Goal: Information Seeking & Learning: Learn about a topic

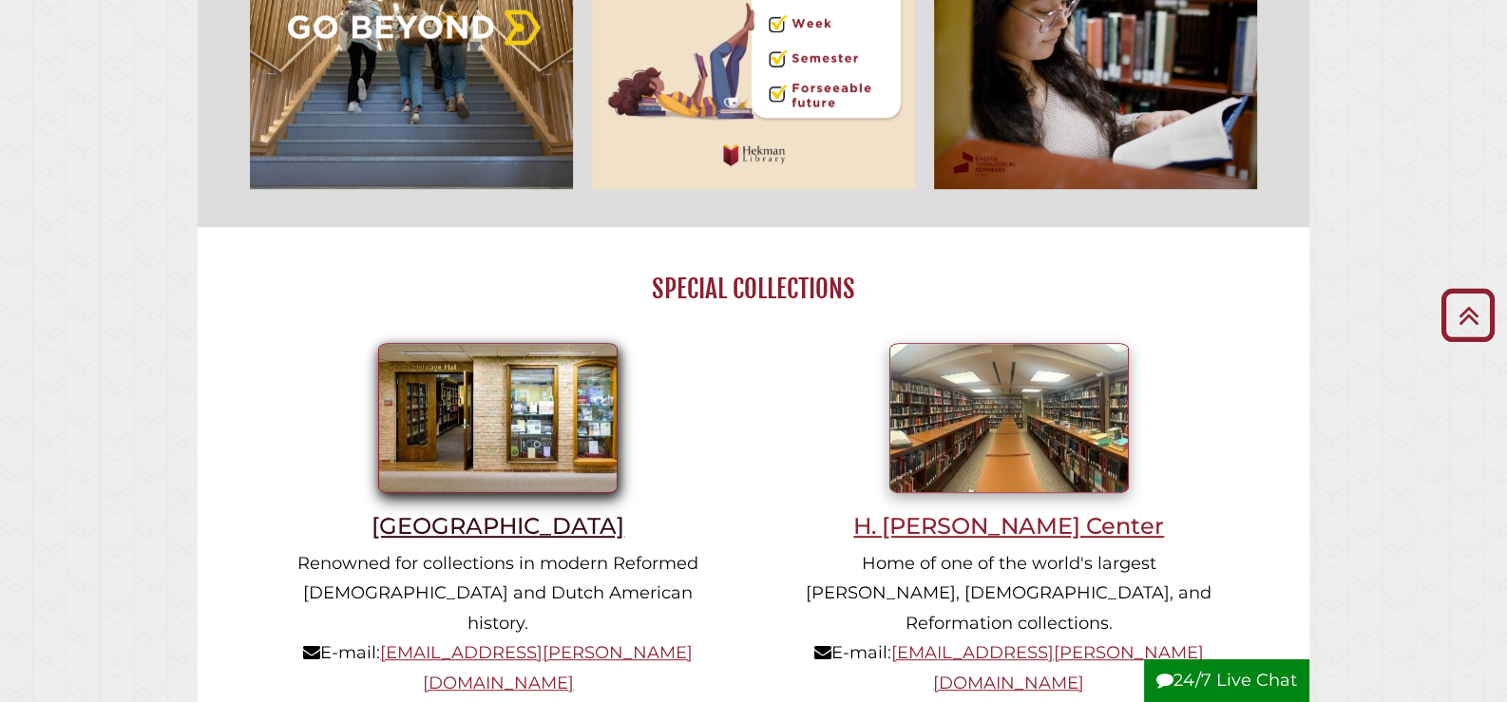
scroll to position [1267, 0]
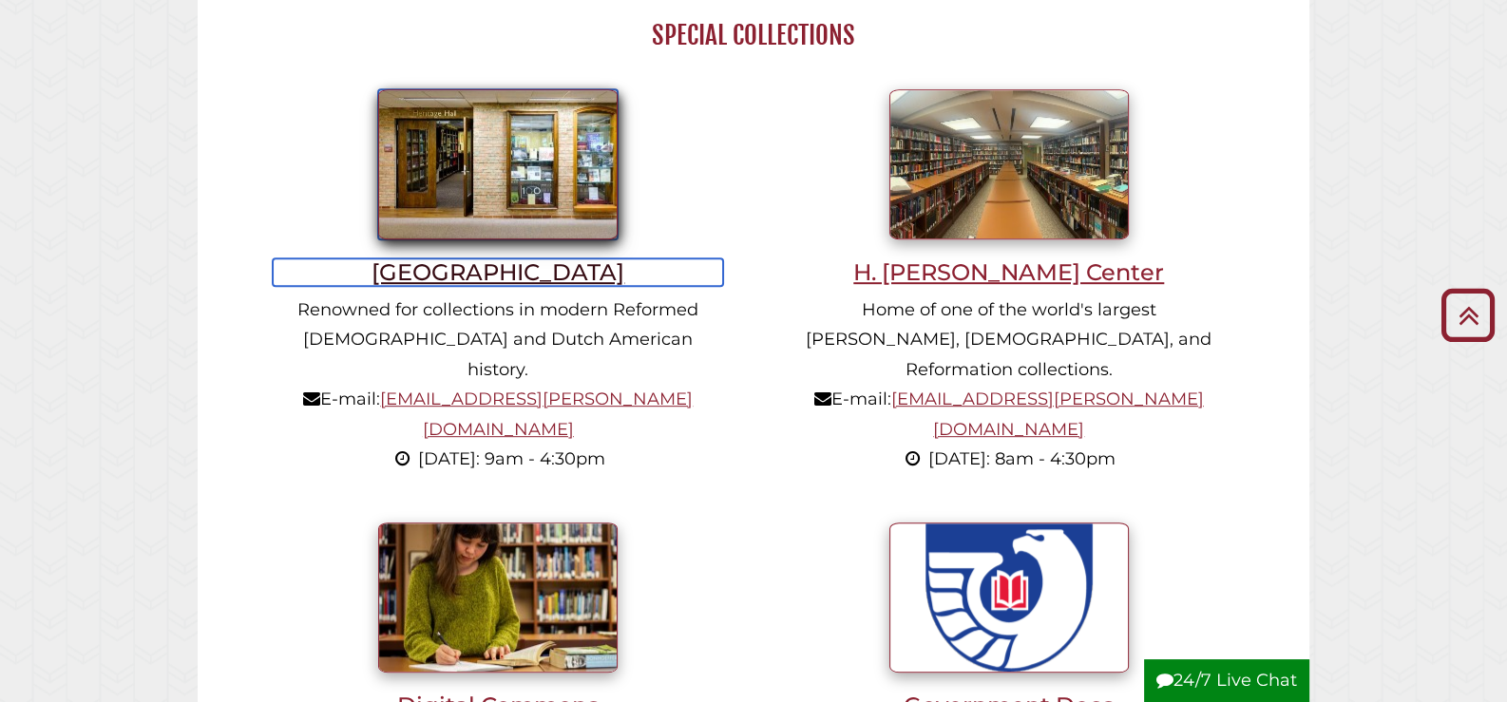
click at [487, 275] on h3 "[GEOGRAPHIC_DATA]" at bounding box center [498, 272] width 450 height 28
click at [471, 273] on h3 "[GEOGRAPHIC_DATA]" at bounding box center [498, 272] width 450 height 28
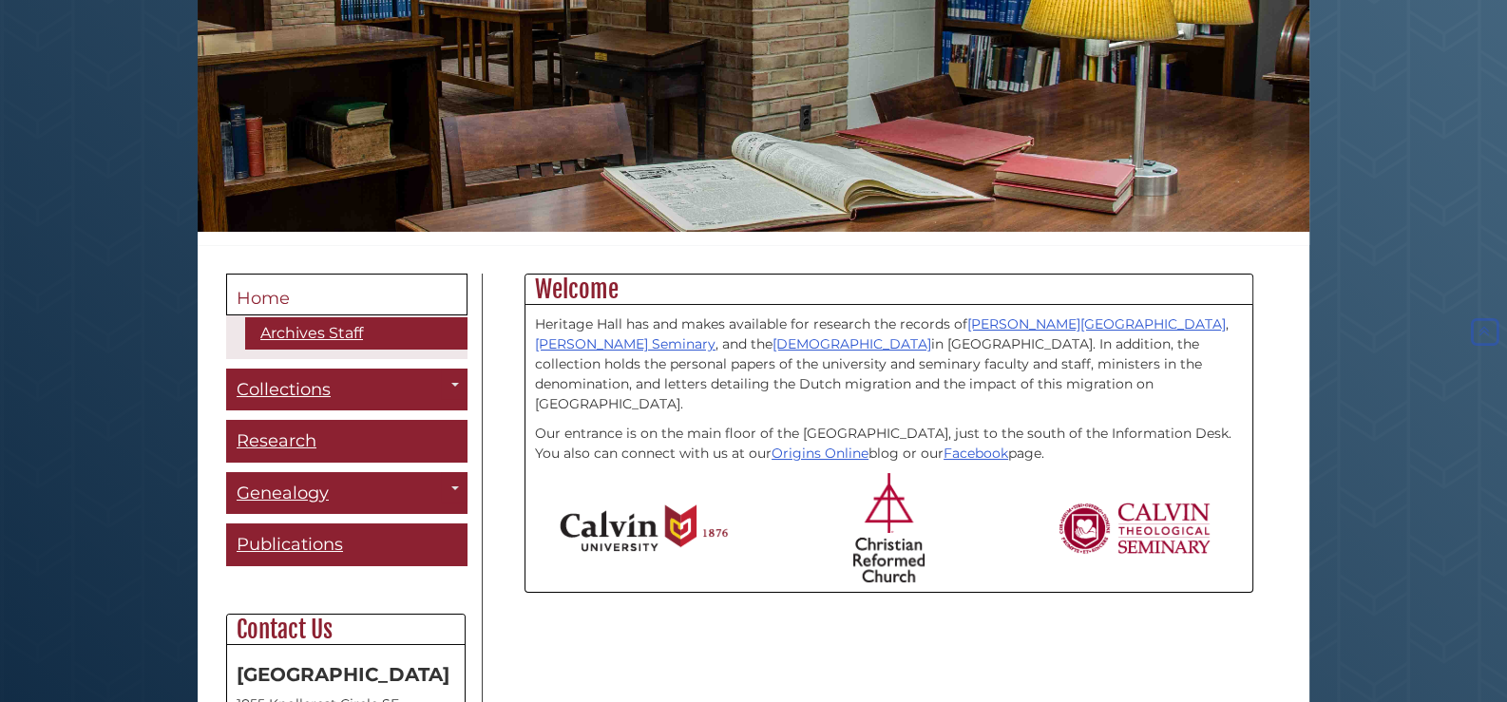
scroll to position [507, 0]
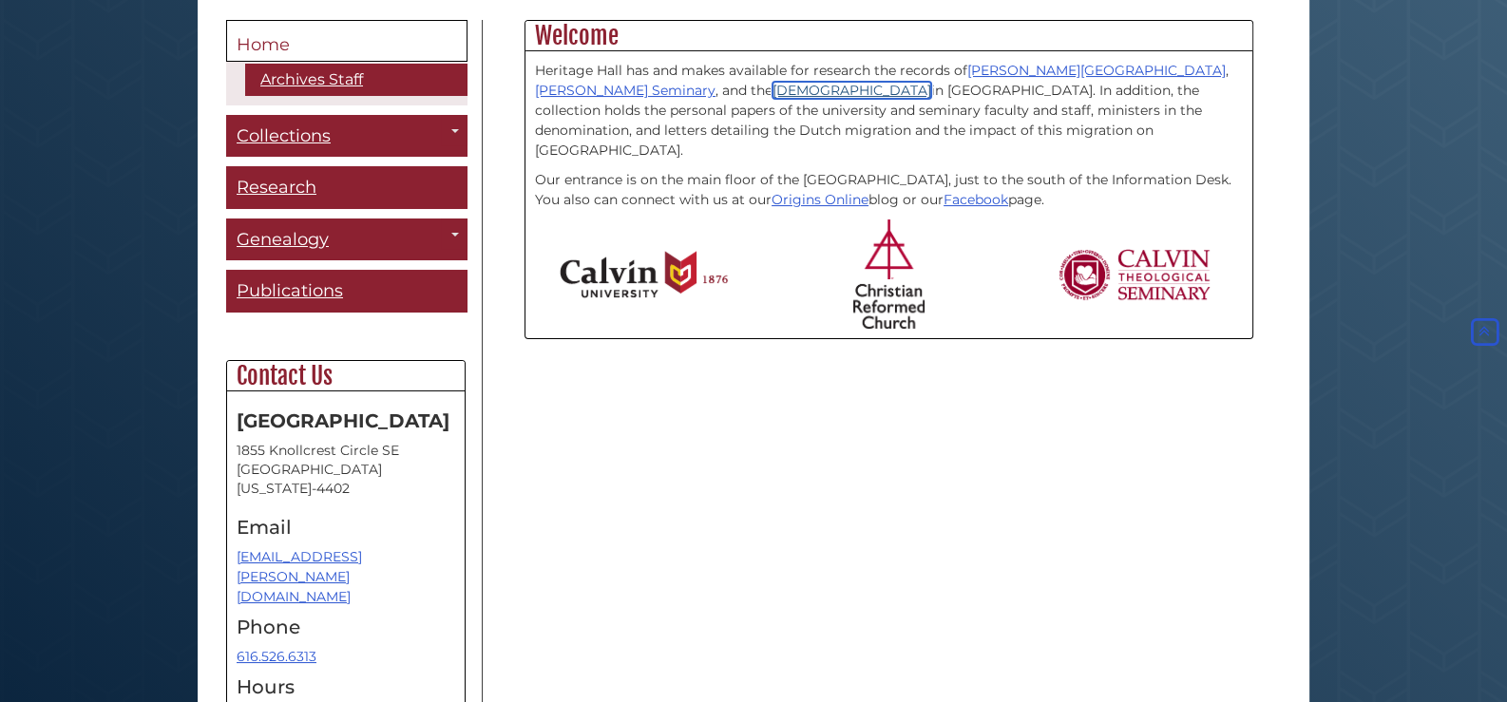
click at [773, 89] on link "[DEMOGRAPHIC_DATA]" at bounding box center [852, 90] width 159 height 17
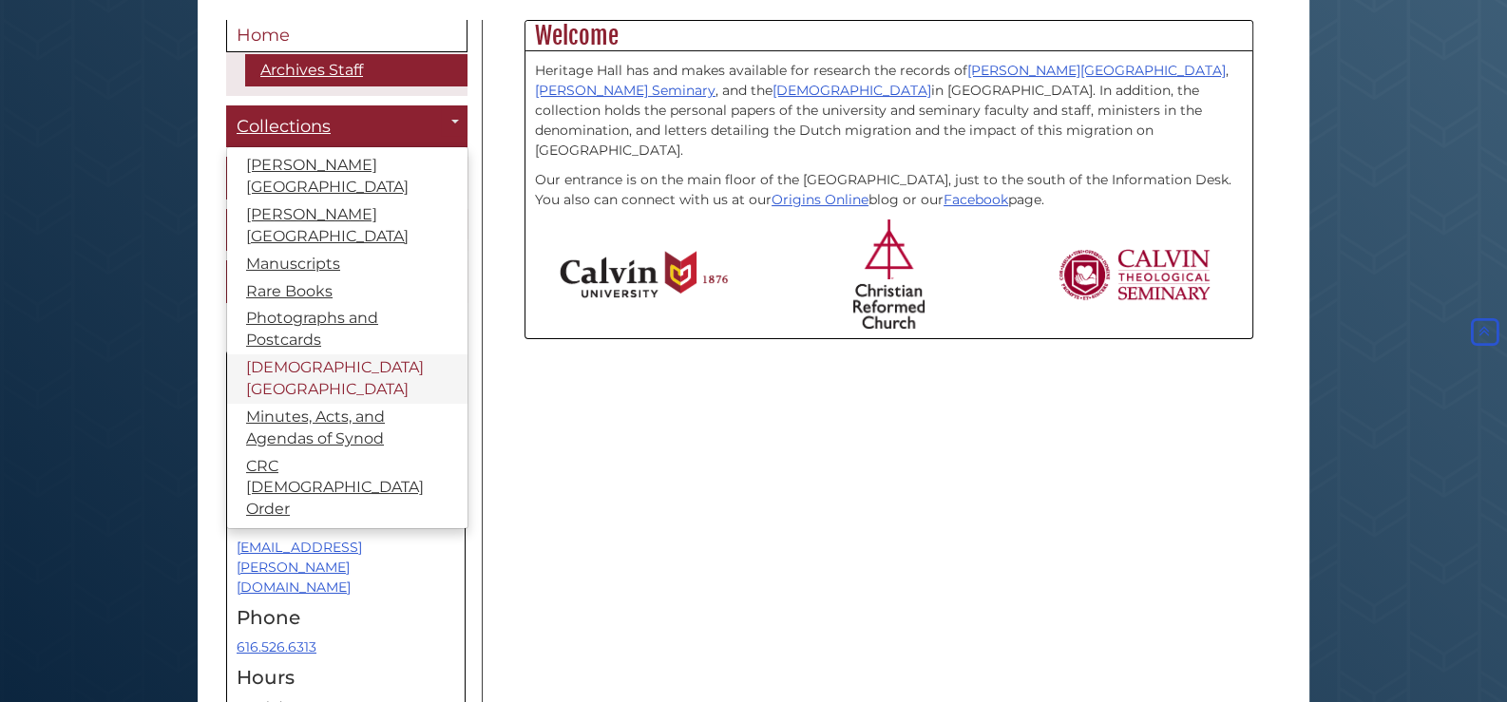
scroll to position [0, 0]
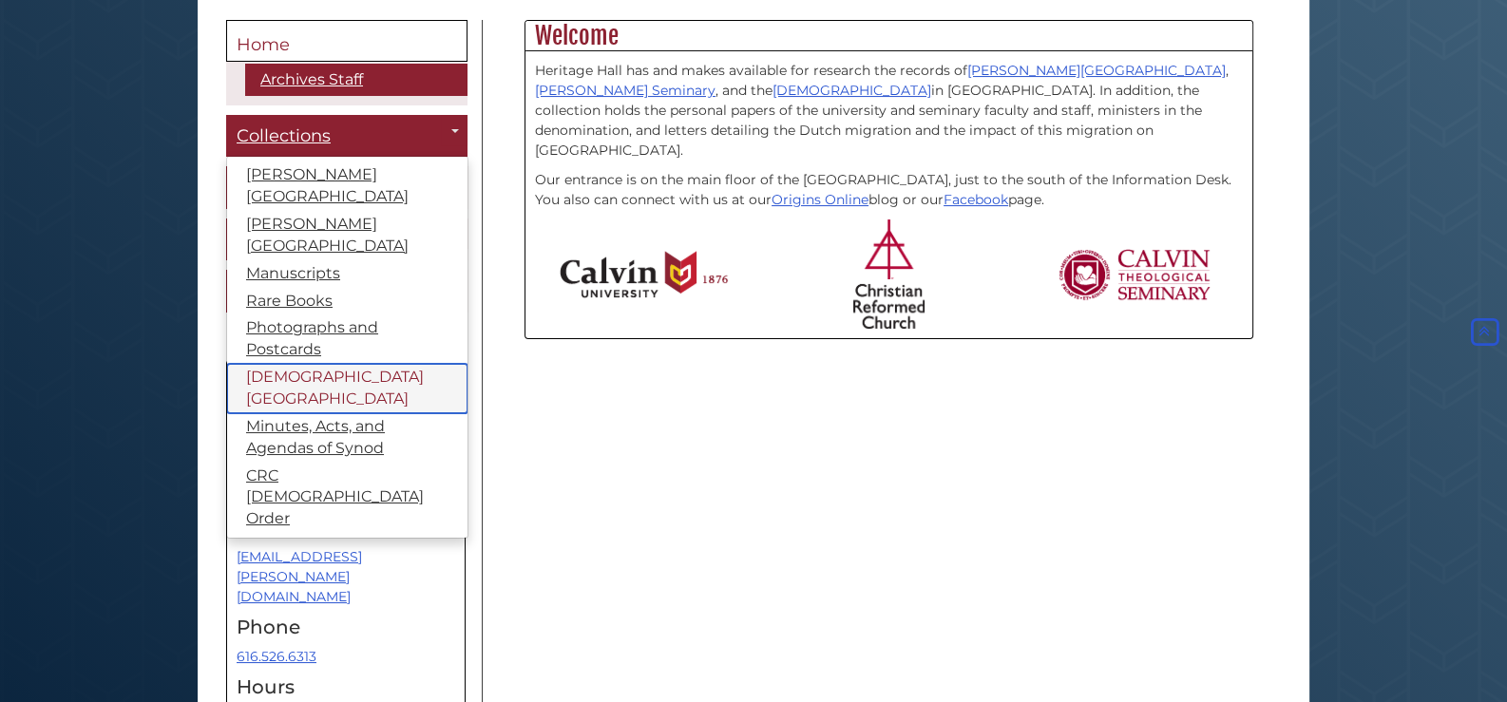
click at [280, 364] on link "[DEMOGRAPHIC_DATA][GEOGRAPHIC_DATA]" at bounding box center [347, 388] width 240 height 49
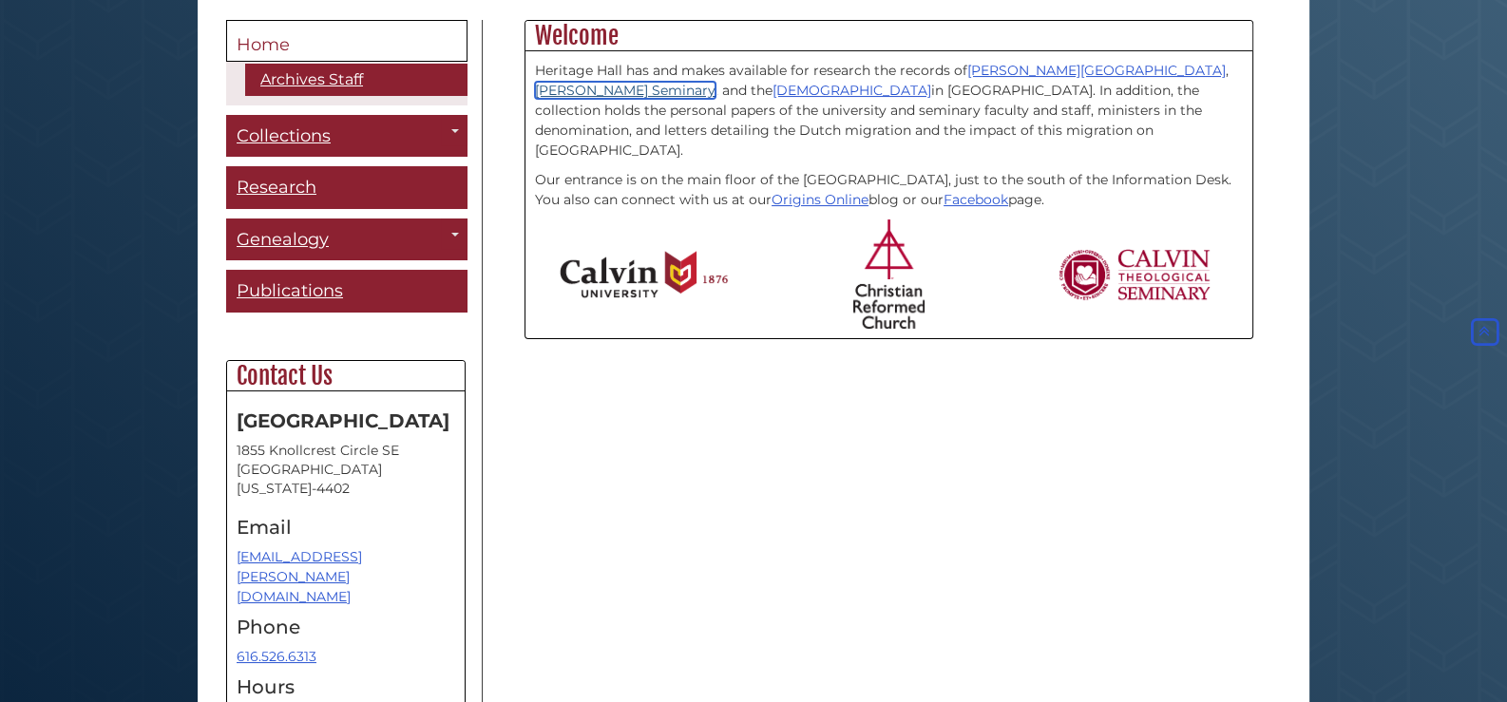
click at [716, 82] on link "[PERSON_NAME] Seminary" at bounding box center [625, 90] width 181 height 17
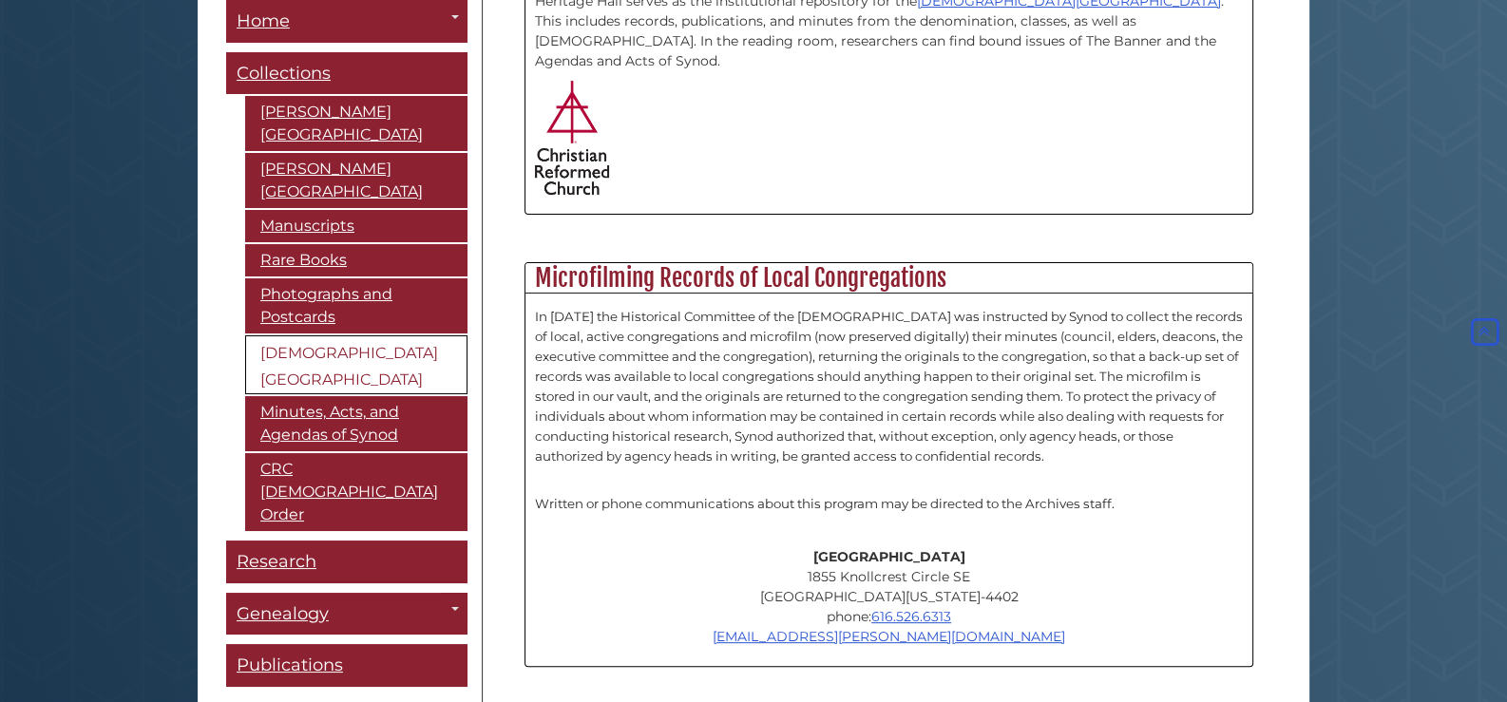
scroll to position [507, 0]
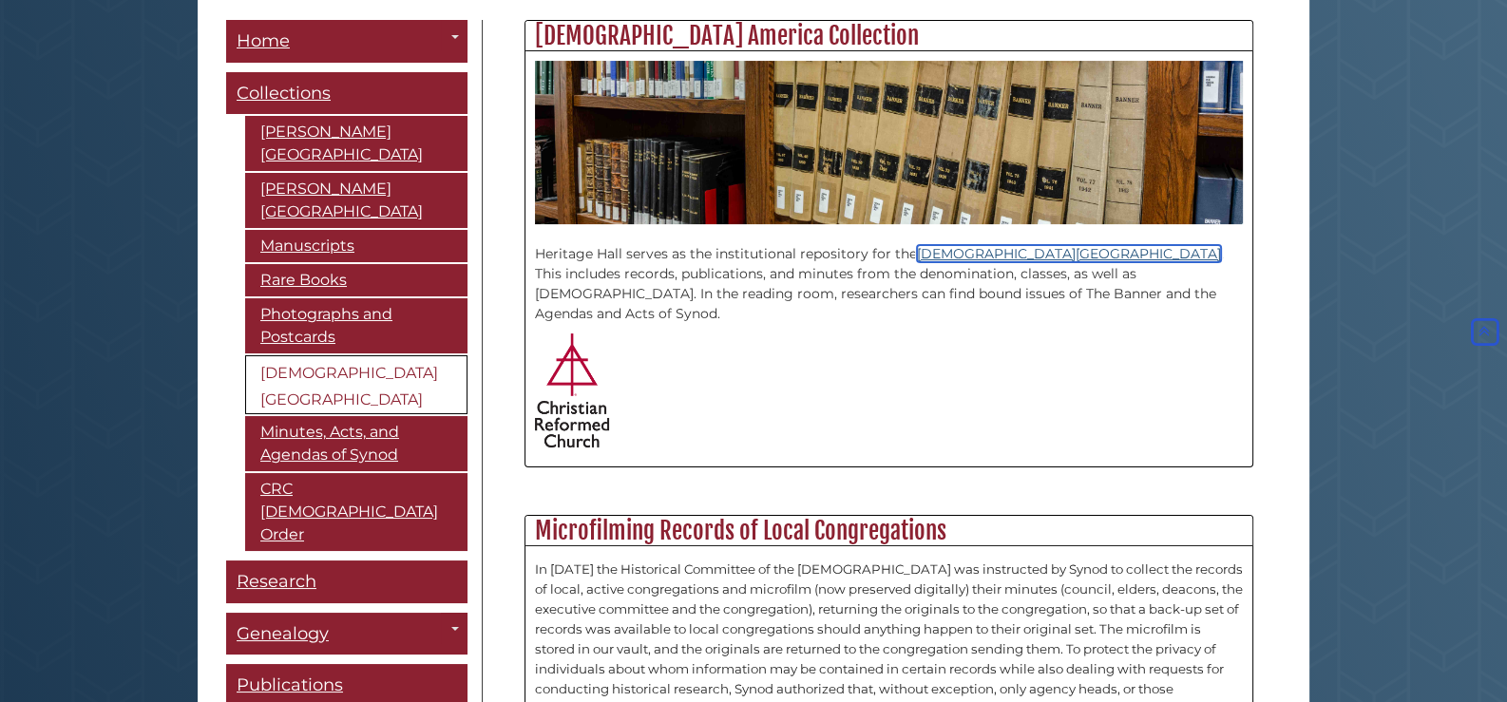
click at [1017, 249] on link "[DEMOGRAPHIC_DATA][GEOGRAPHIC_DATA]" at bounding box center [1069, 253] width 304 height 17
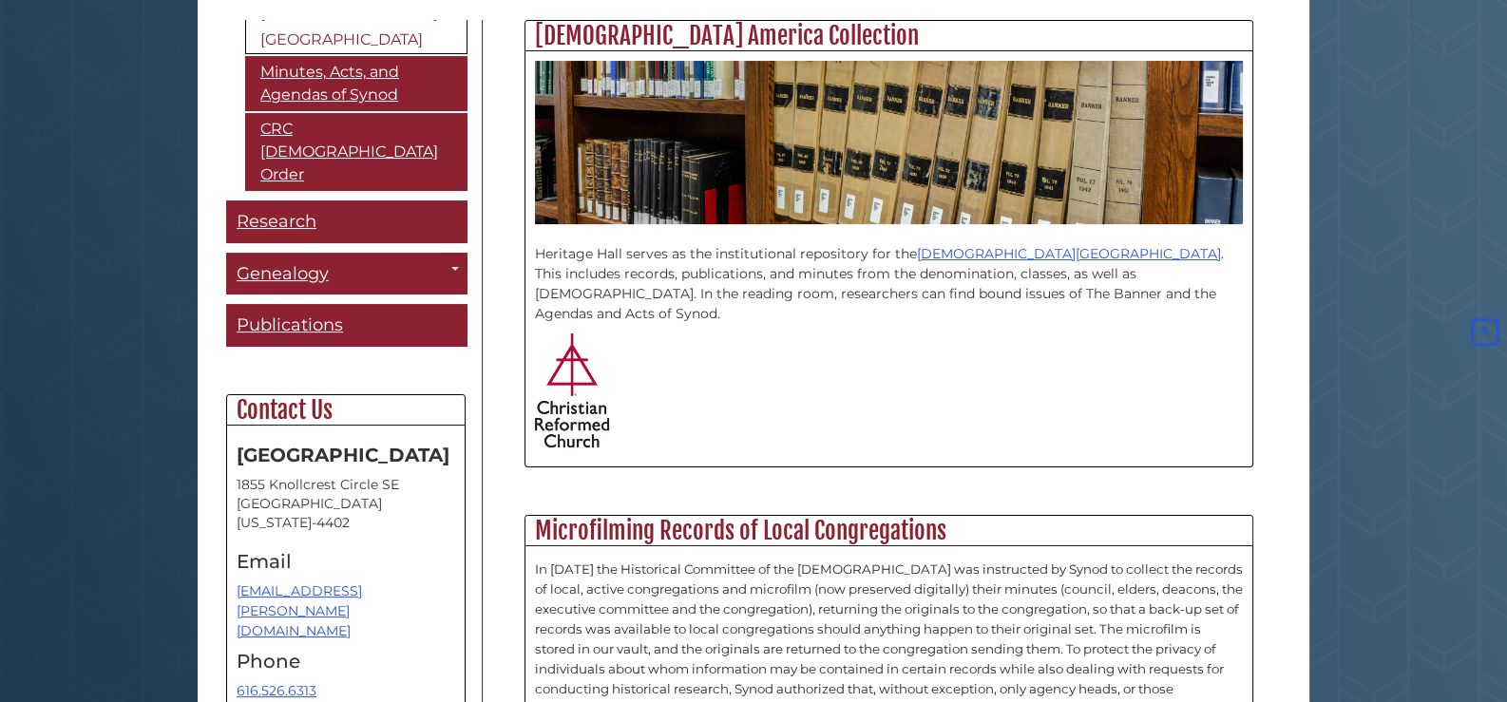
scroll to position [253, 0]
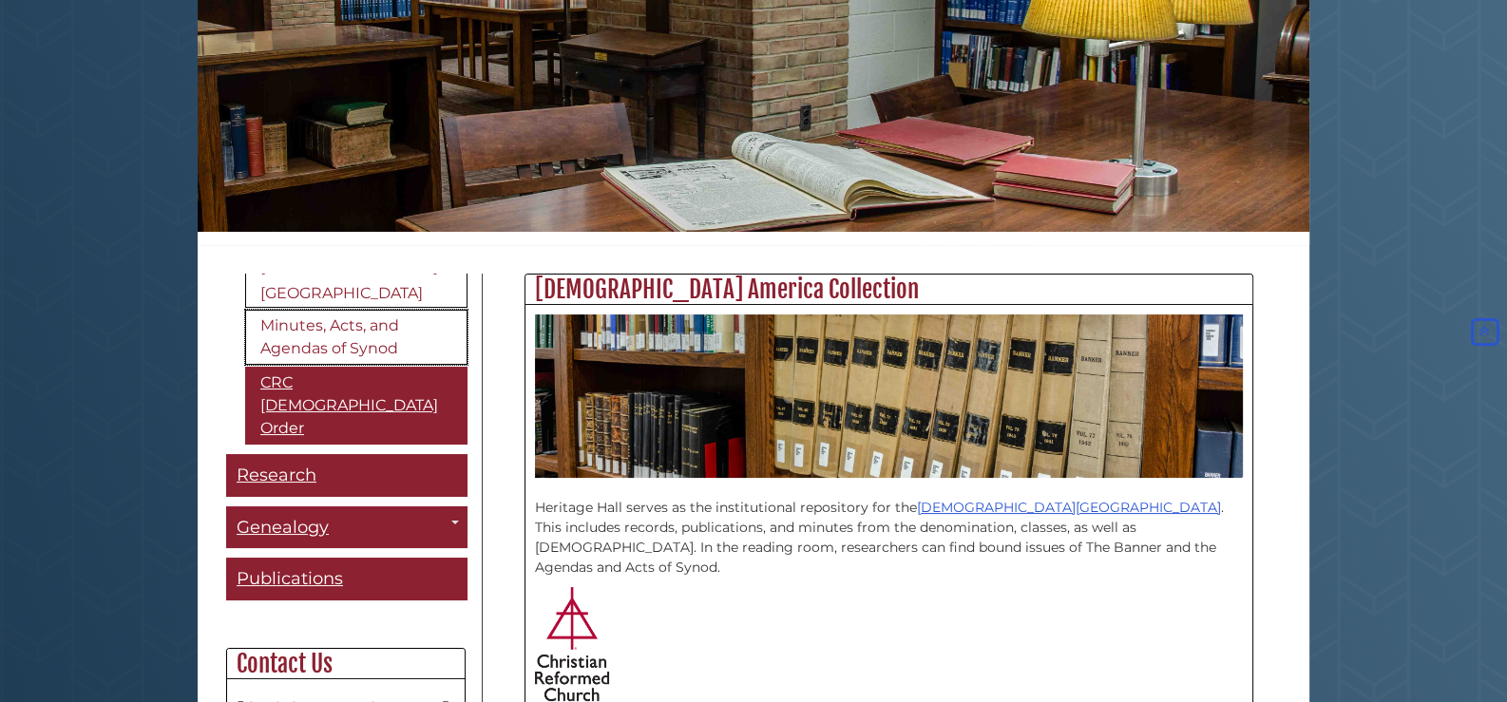
click at [321, 340] on link "Minutes, Acts, and Agendas of Synod" at bounding box center [356, 337] width 222 height 55
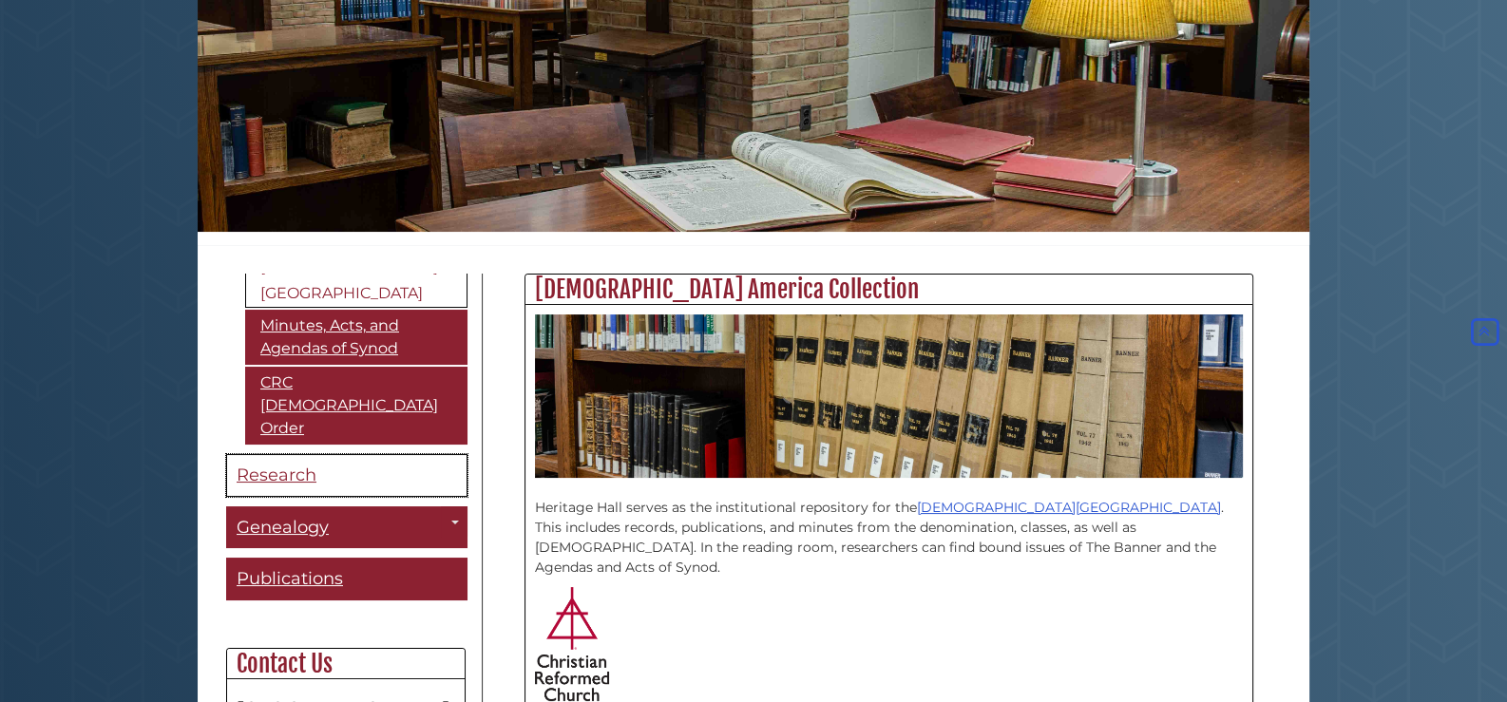
click at [301, 465] on span "Research" at bounding box center [277, 475] width 80 height 21
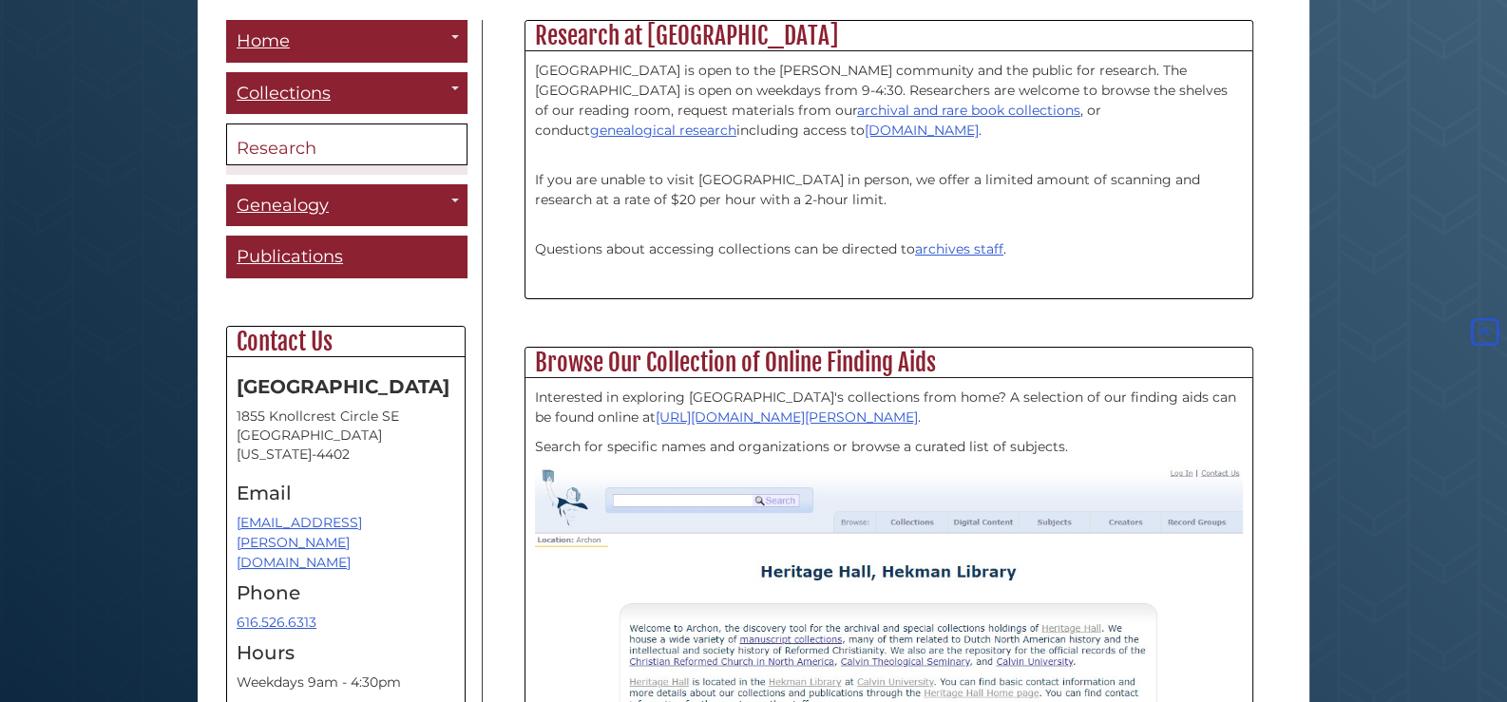
scroll to position [253, 0]
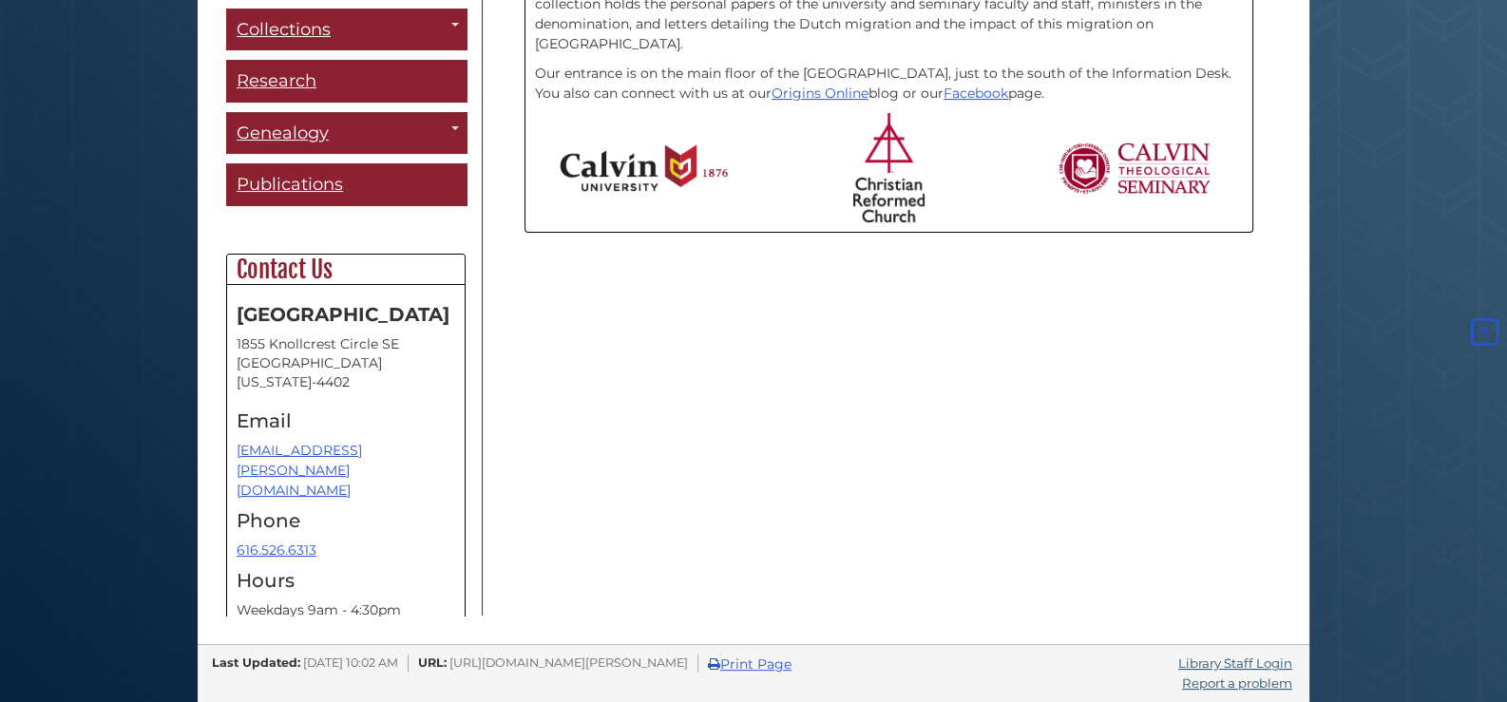
scroll to position [360, 0]
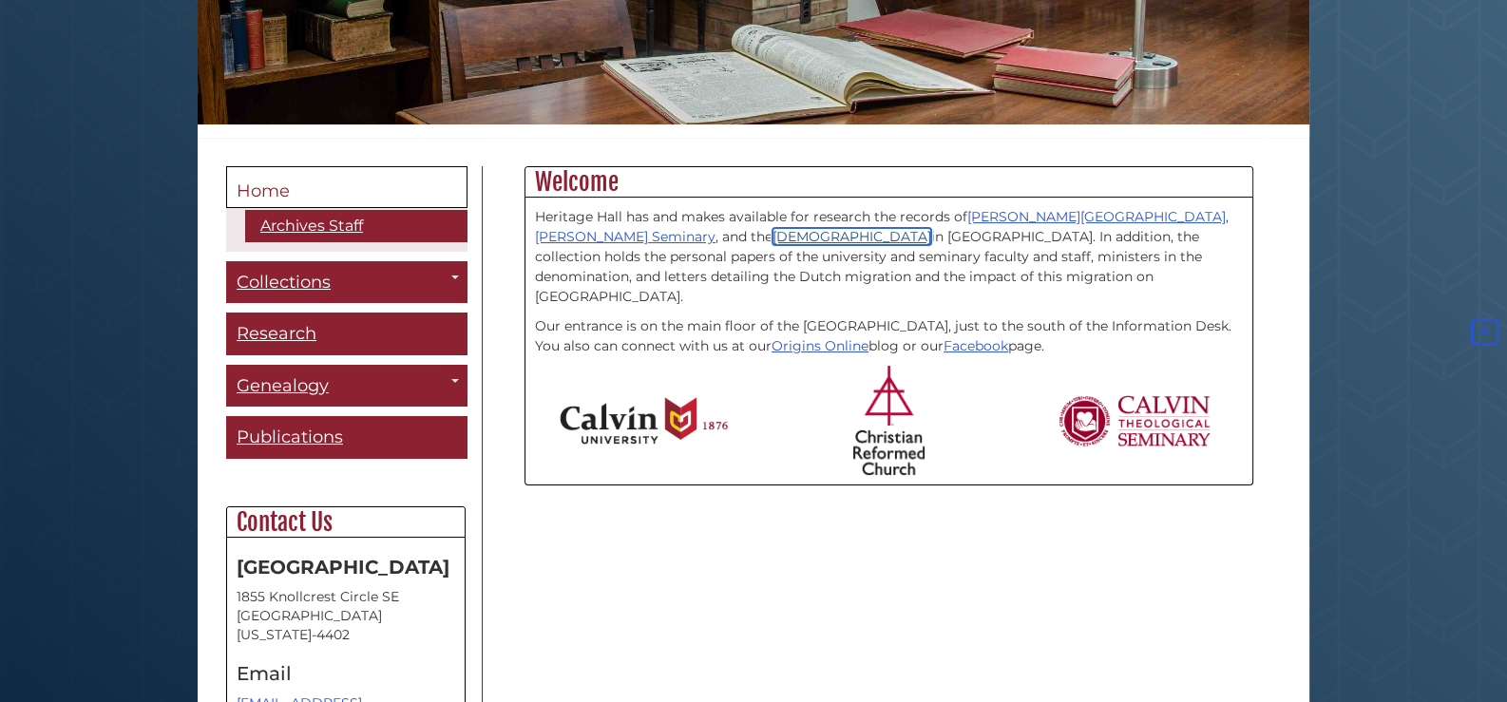
click at [773, 235] on link "Christian Reformed Church" at bounding box center [852, 236] width 159 height 17
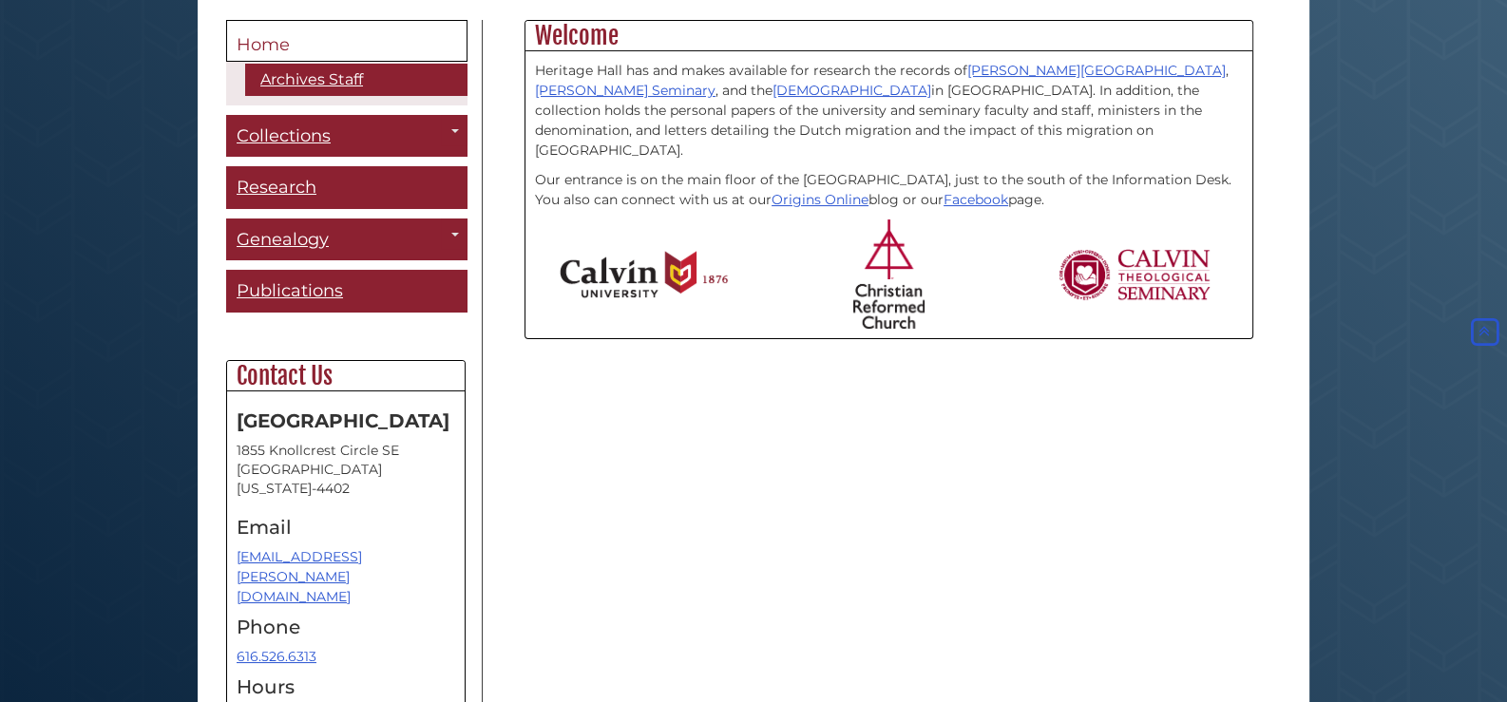
scroll to position [253, 0]
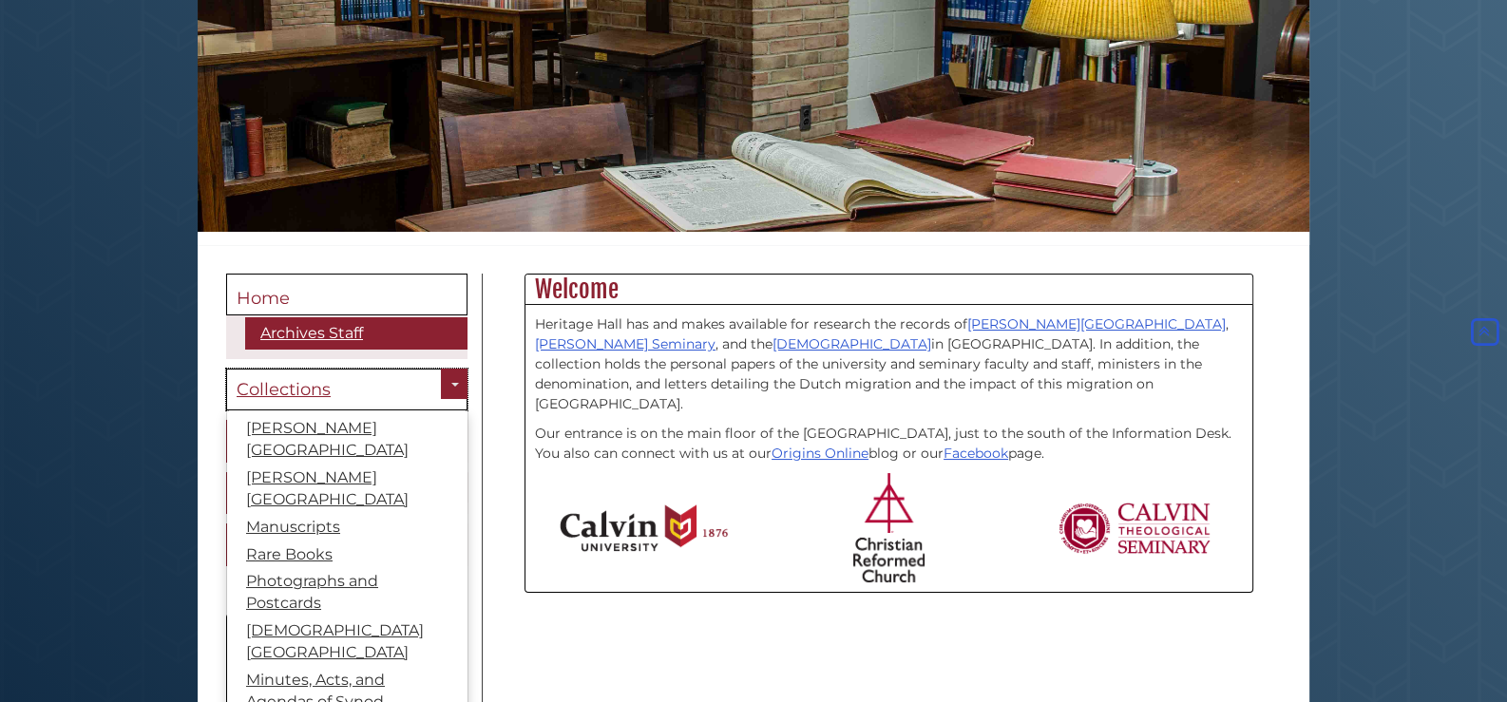
click at [294, 389] on span "Collections" at bounding box center [284, 389] width 94 height 21
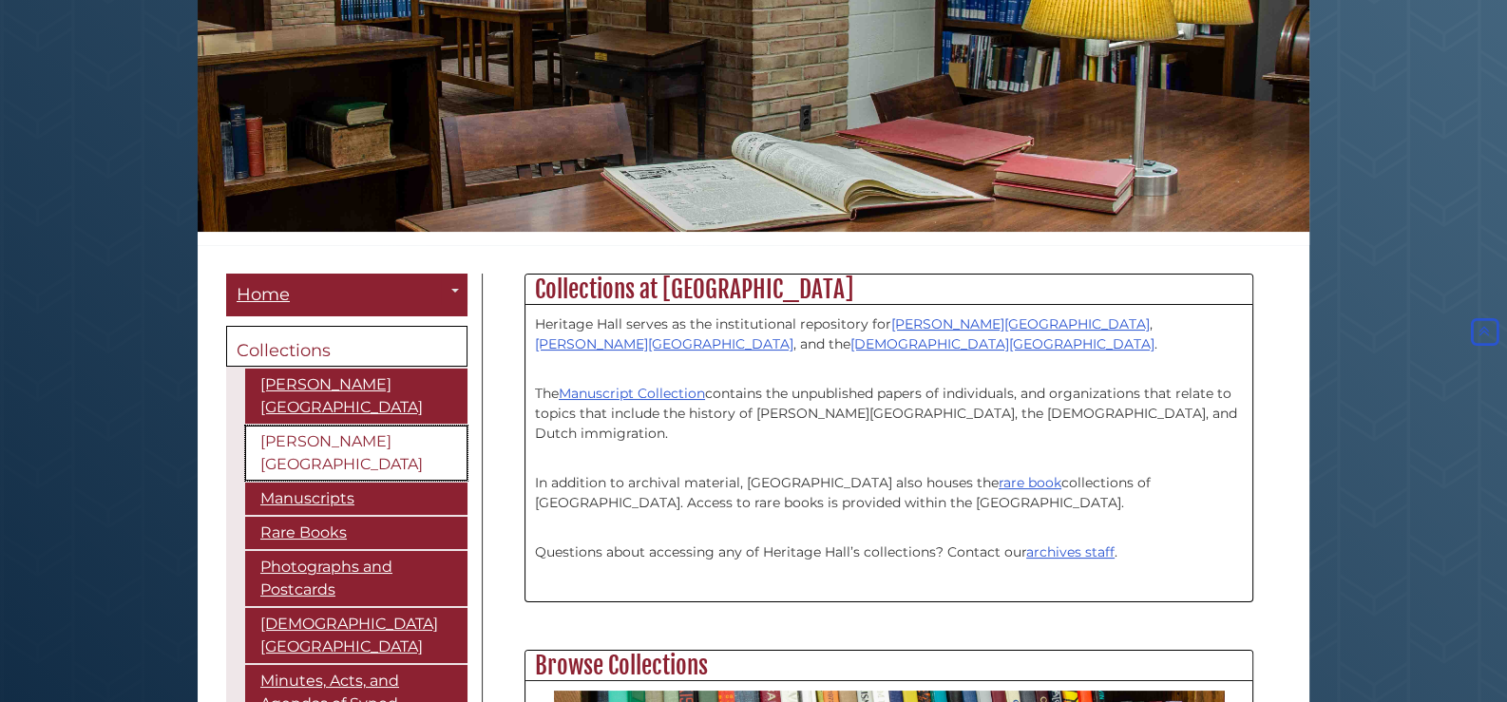
scroll to position [253, 0]
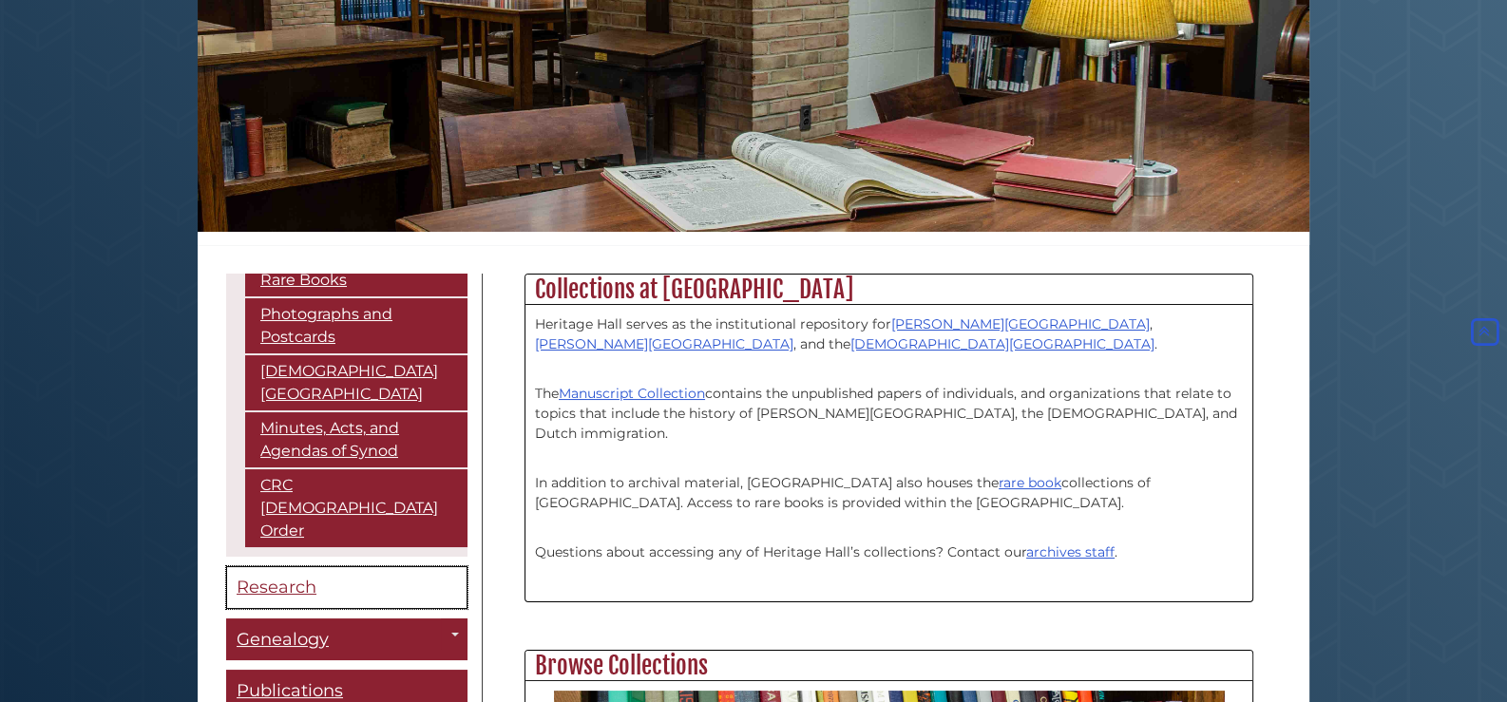
click at [297, 577] on span "Research" at bounding box center [277, 587] width 80 height 21
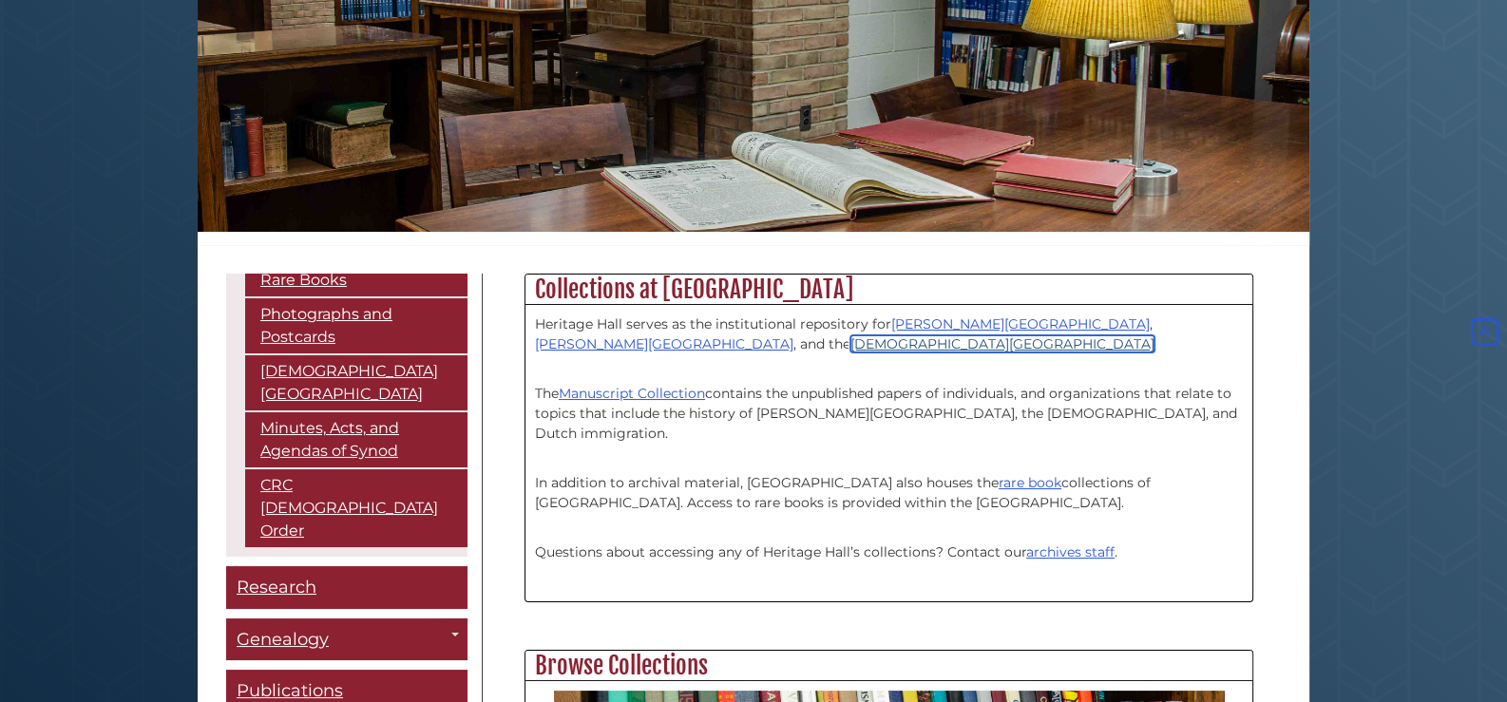
click at [851, 340] on link "[DEMOGRAPHIC_DATA][GEOGRAPHIC_DATA]" at bounding box center [1003, 343] width 304 height 17
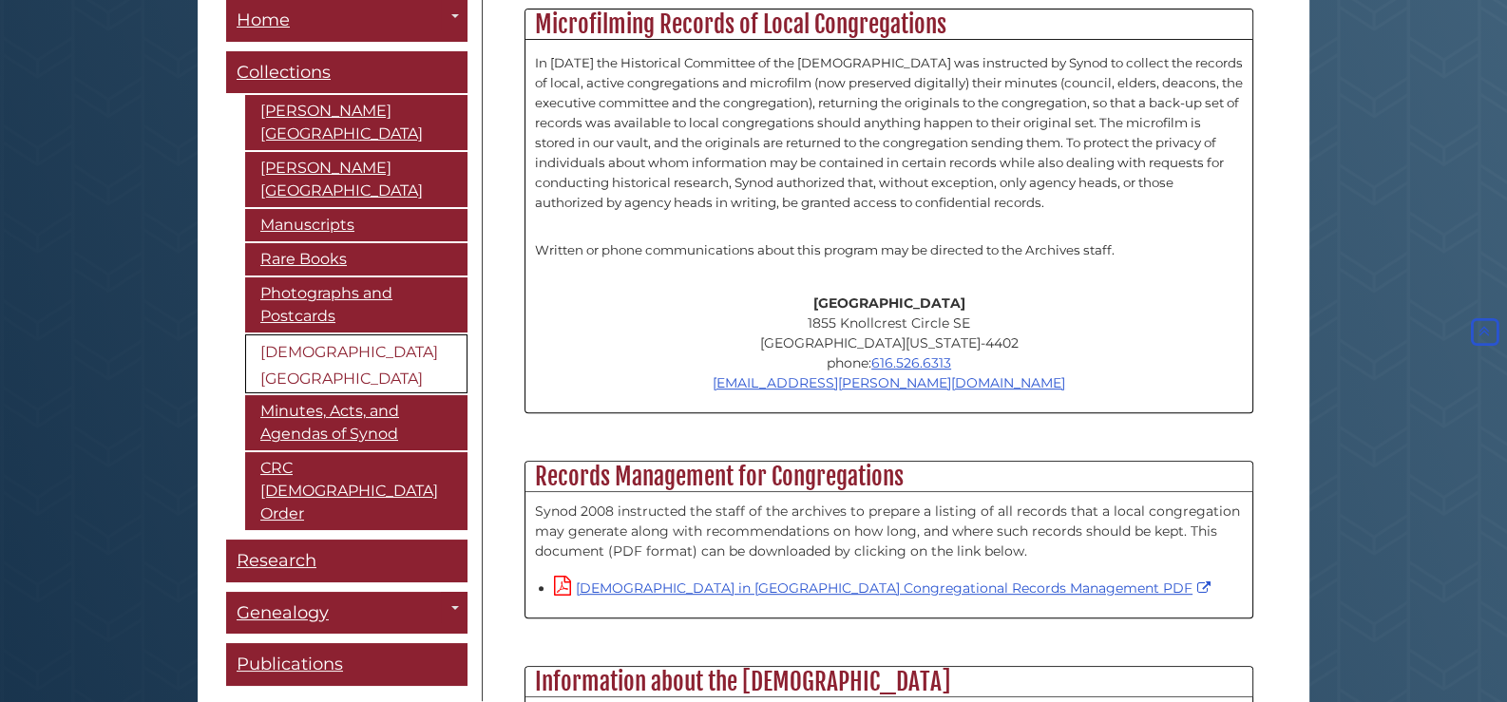
scroll to position [1267, 0]
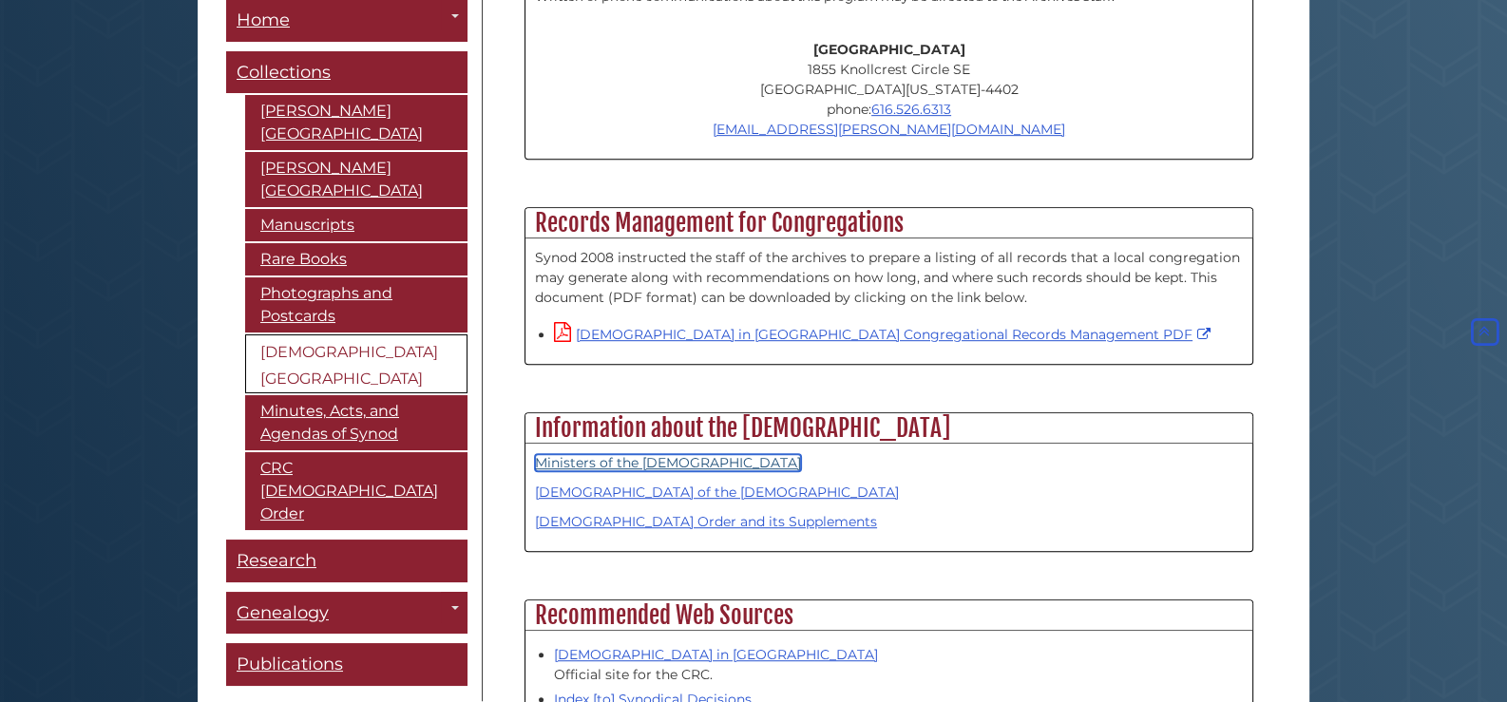
click at [618, 454] on link "Ministers of the Christian Reformed Church" at bounding box center [668, 462] width 266 height 17
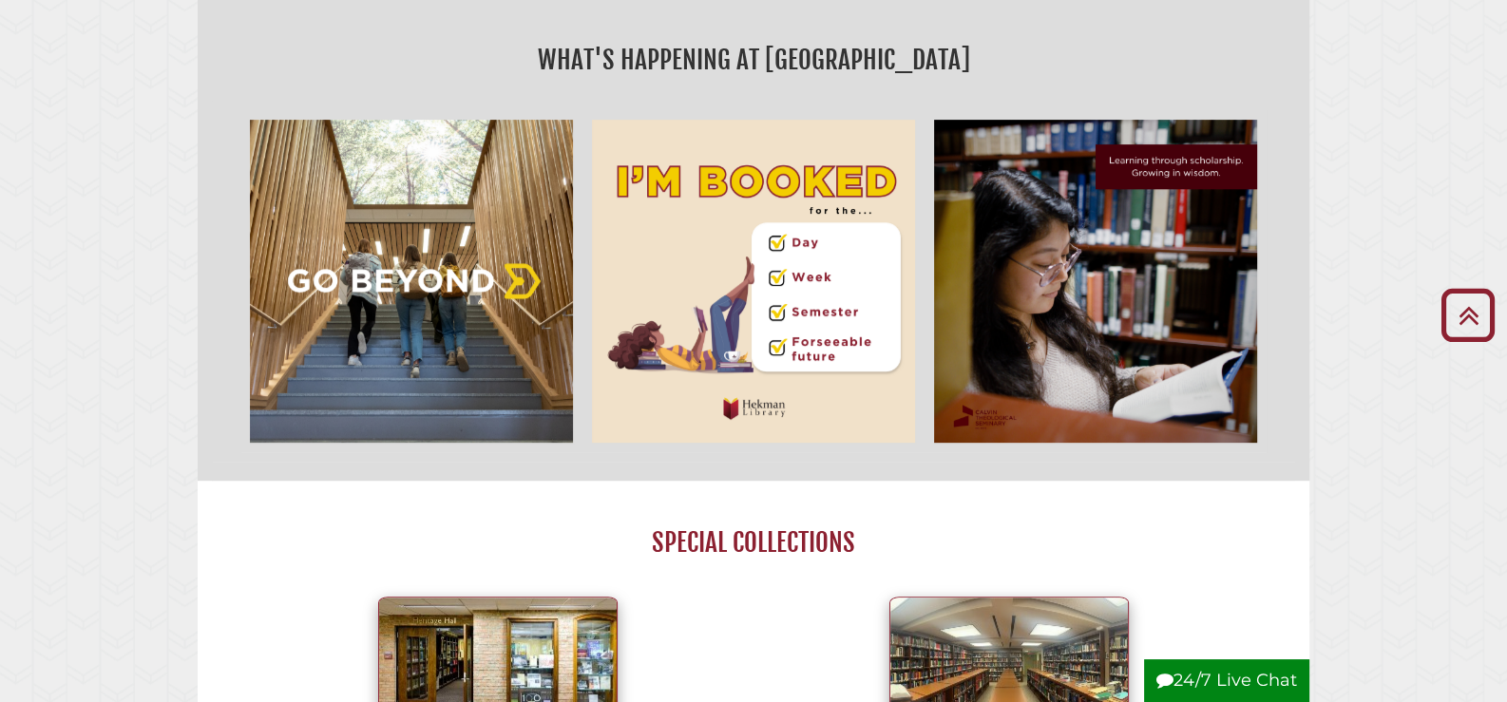
scroll to position [1267, 0]
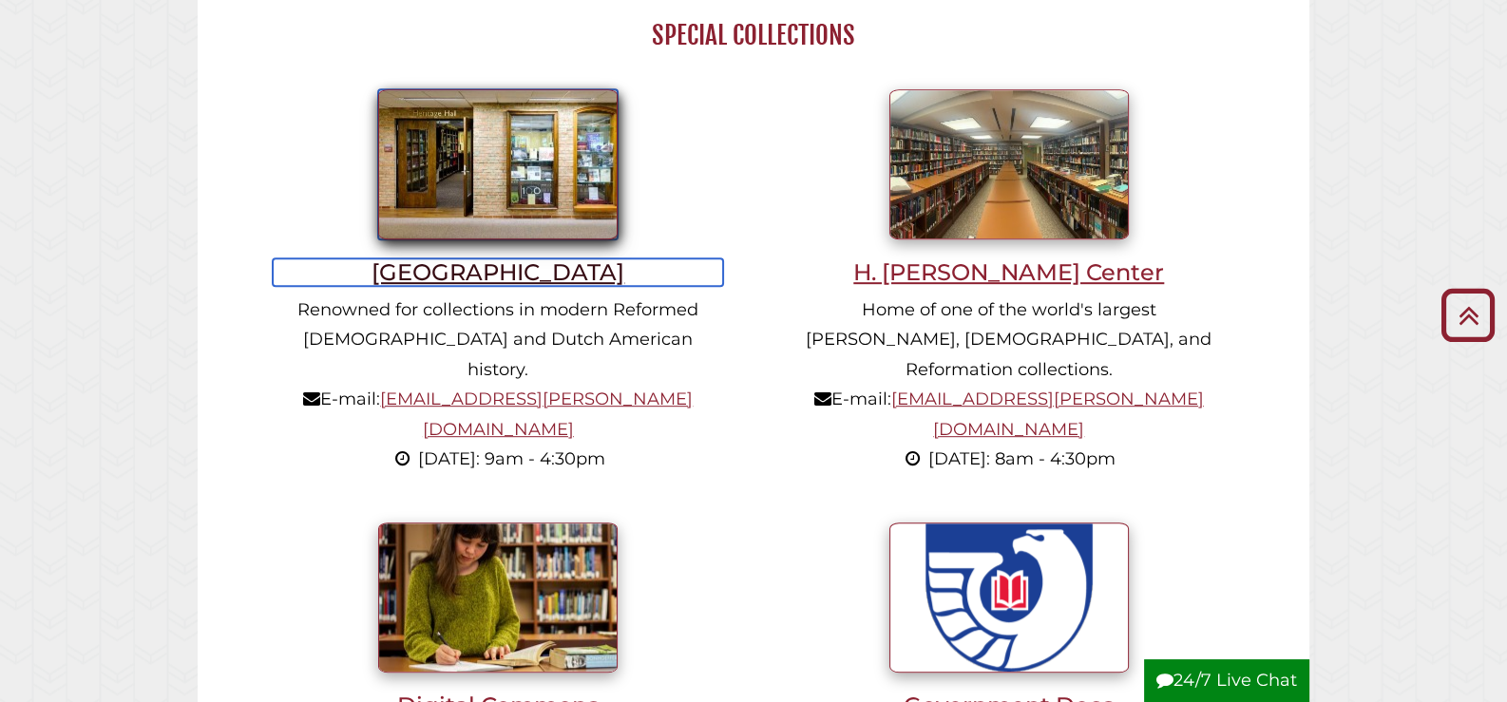
click at [497, 274] on h3 "[GEOGRAPHIC_DATA]" at bounding box center [498, 272] width 450 height 28
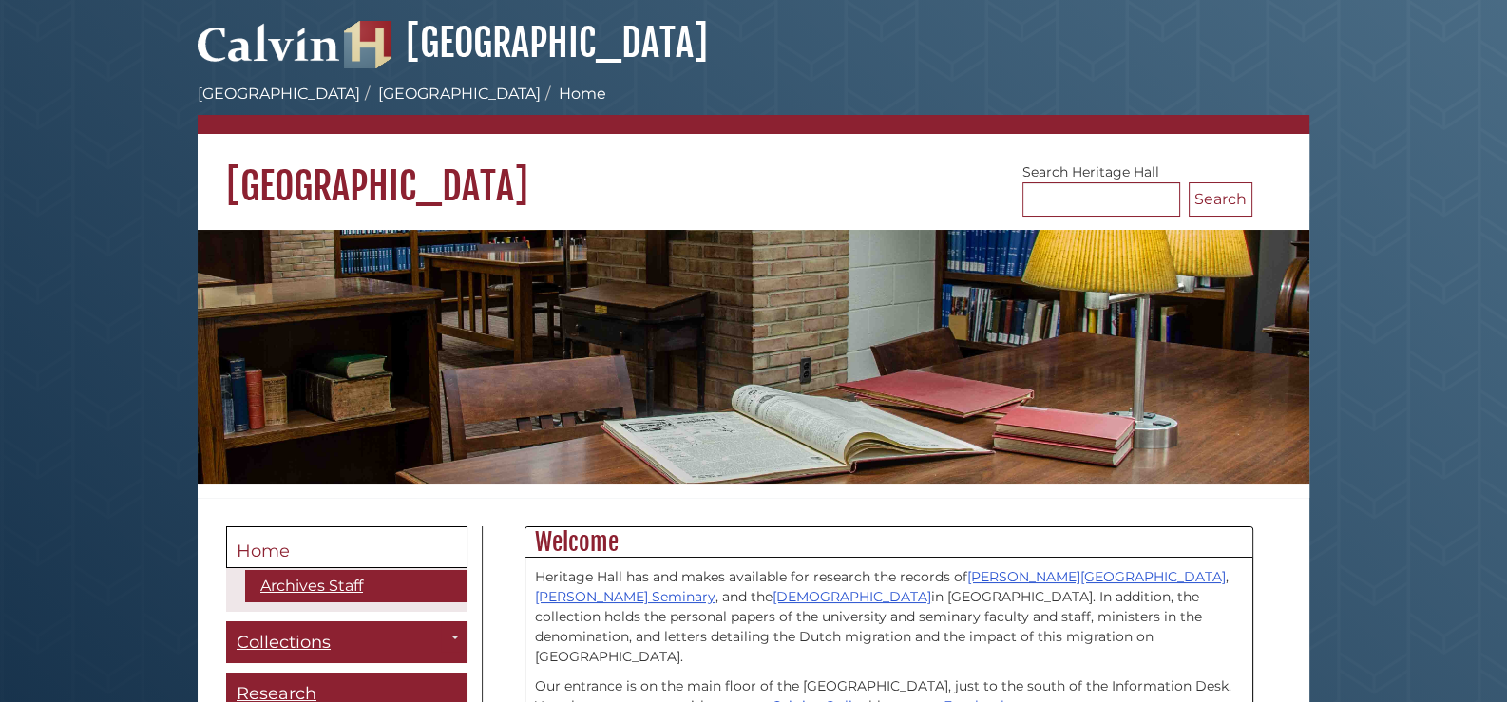
scroll to position [253, 0]
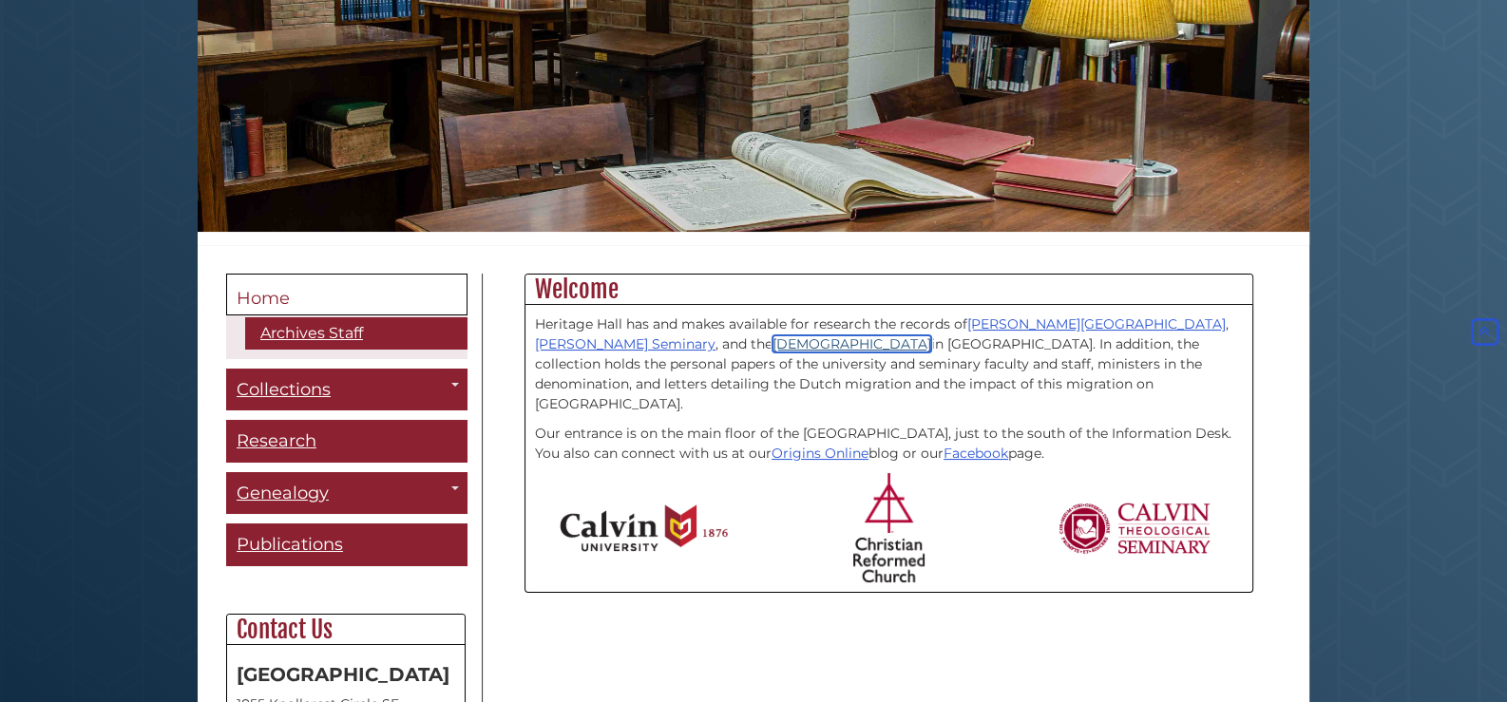
click at [773, 343] on link "Christian Reformed Church" at bounding box center [852, 343] width 159 height 17
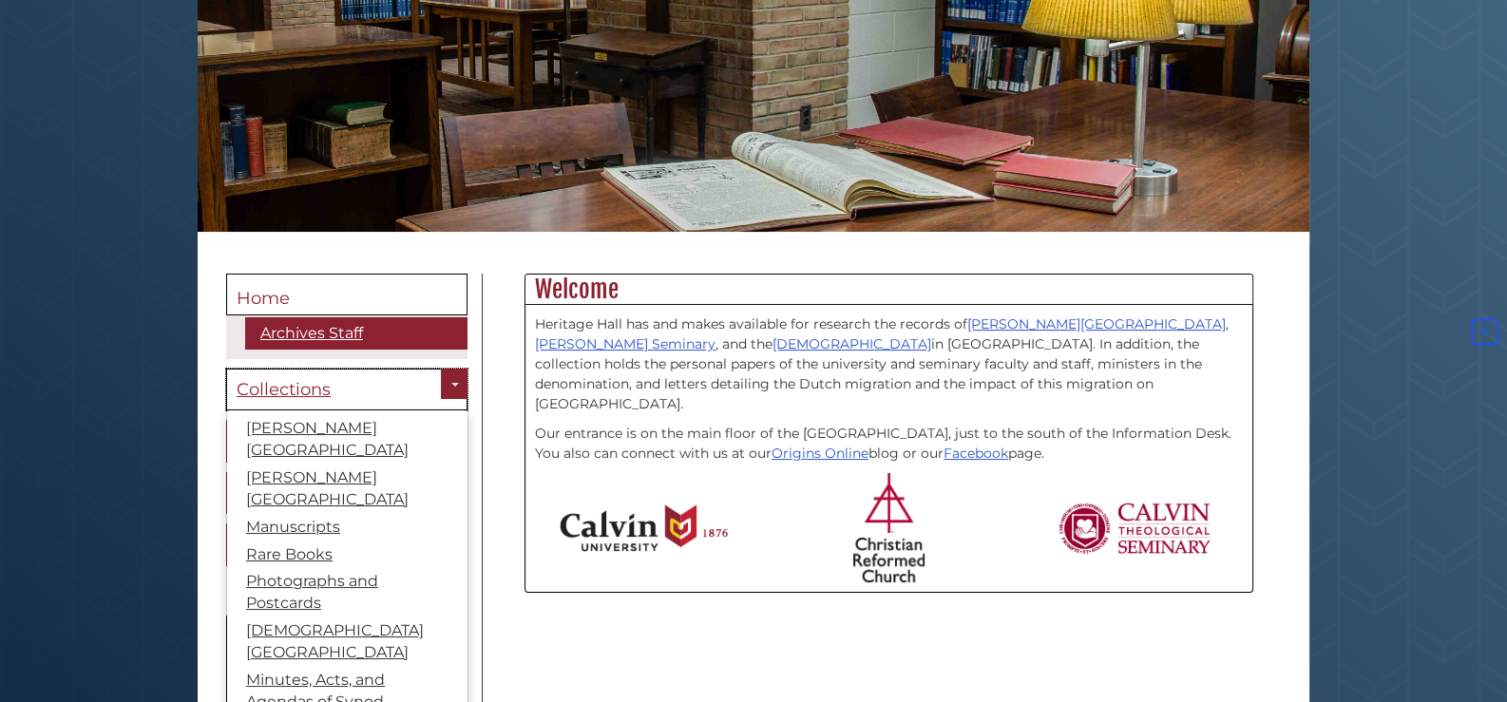
click at [276, 387] on span "Collections" at bounding box center [284, 389] width 94 height 21
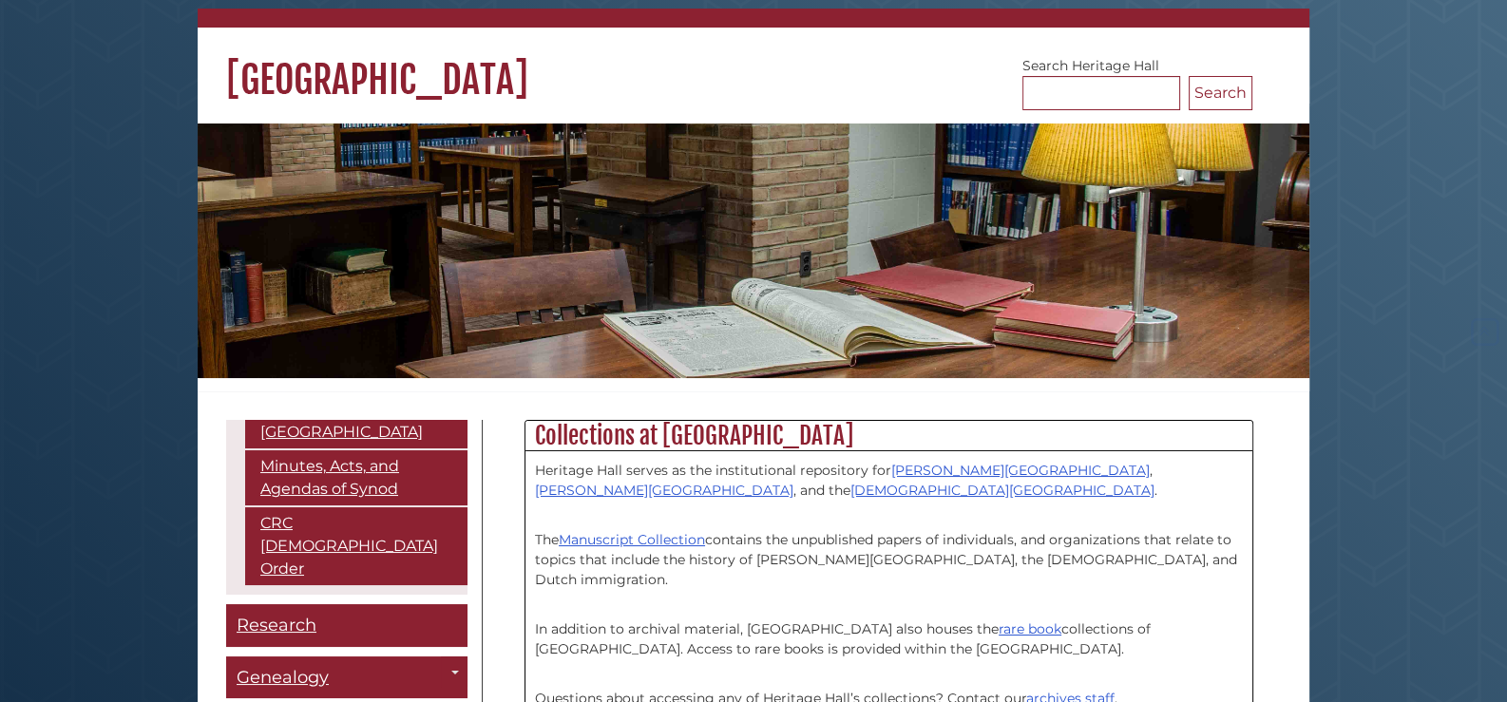
scroll to position [360, 0]
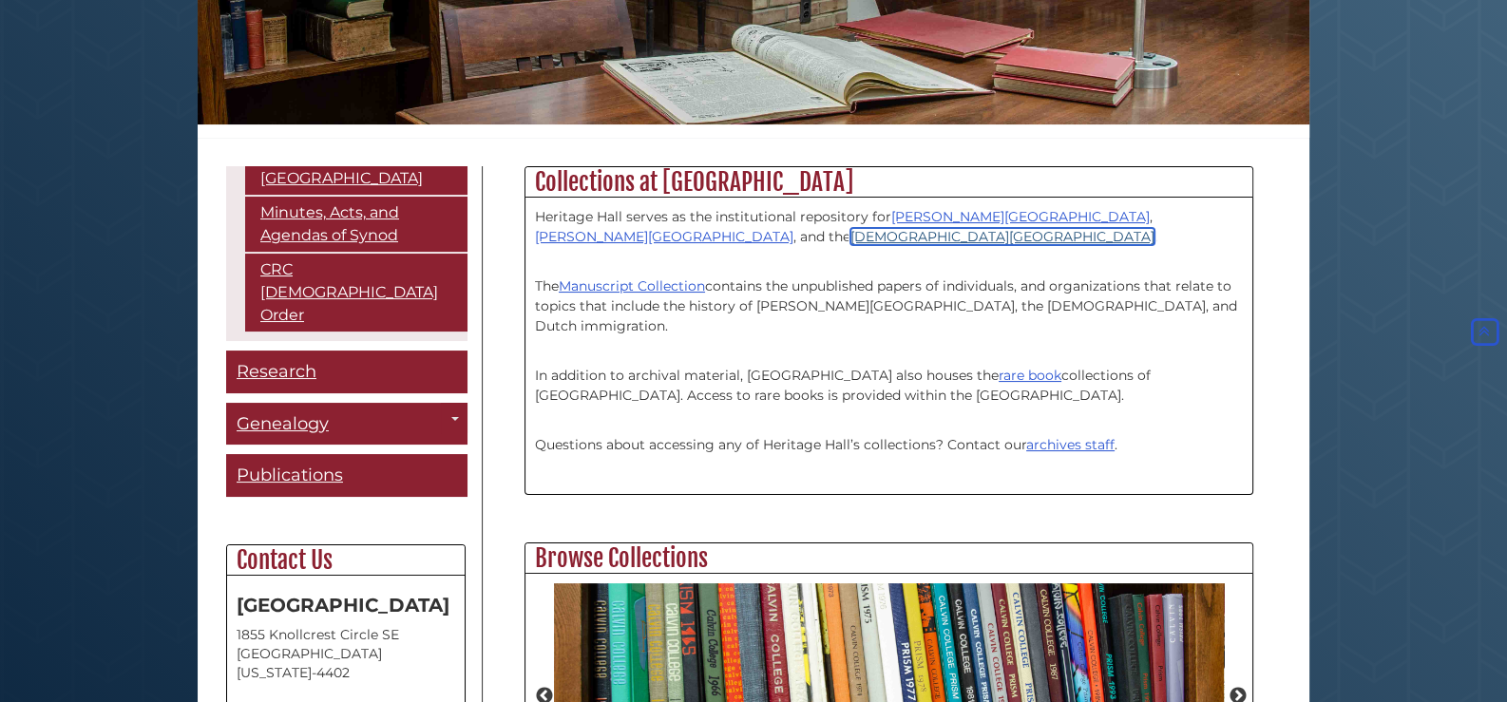
click at [851, 231] on link "[DEMOGRAPHIC_DATA][GEOGRAPHIC_DATA]" at bounding box center [1003, 236] width 304 height 17
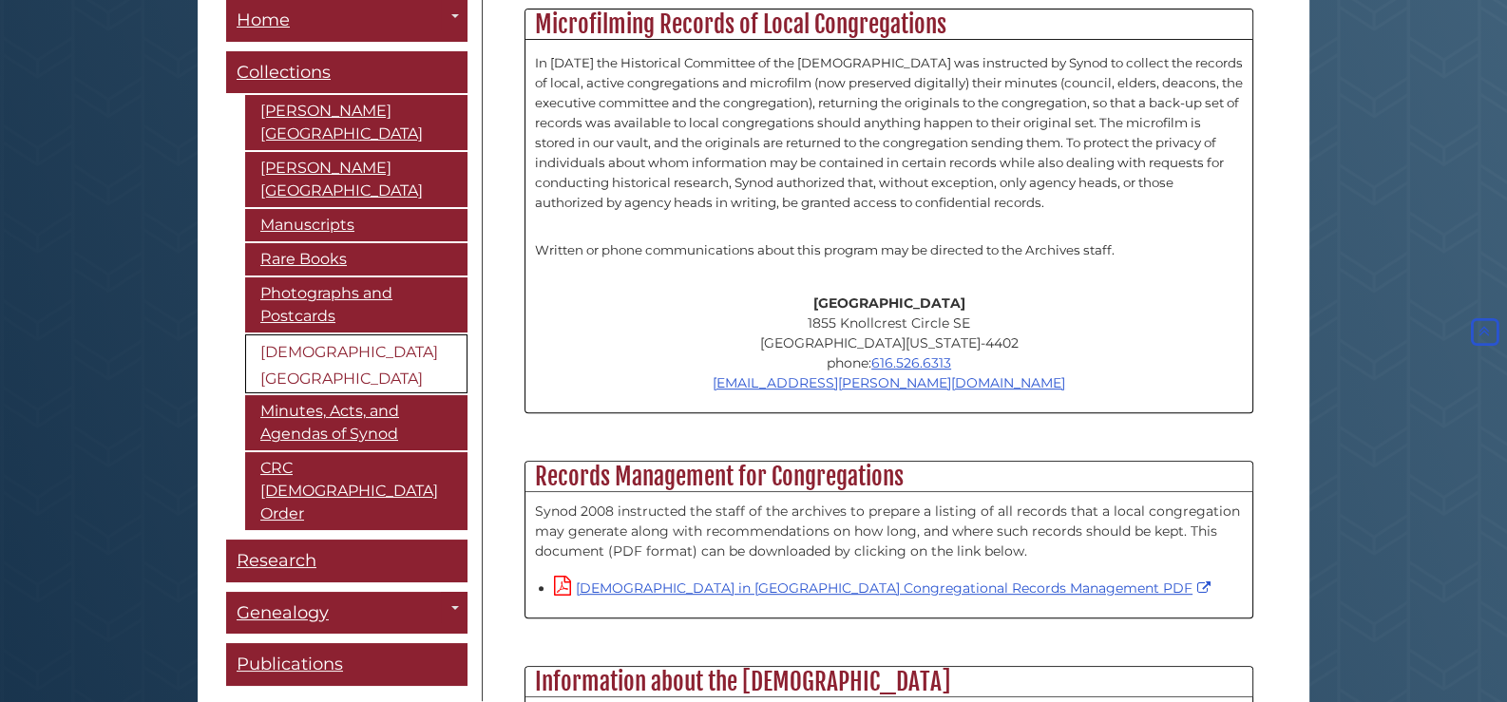
scroll to position [1267, 0]
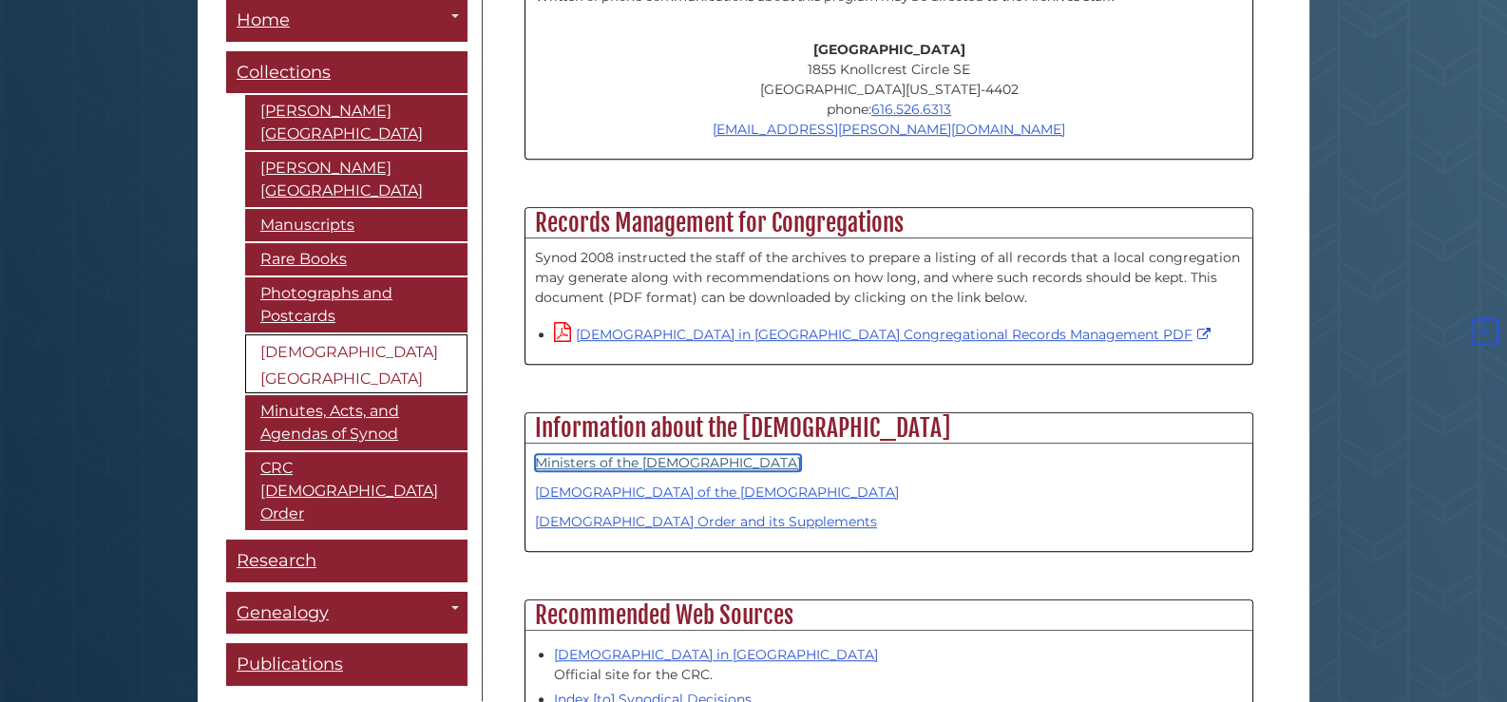
click at [575, 454] on link "Ministers of the [DEMOGRAPHIC_DATA]" at bounding box center [668, 462] width 266 height 17
